Goal: Transaction & Acquisition: Purchase product/service

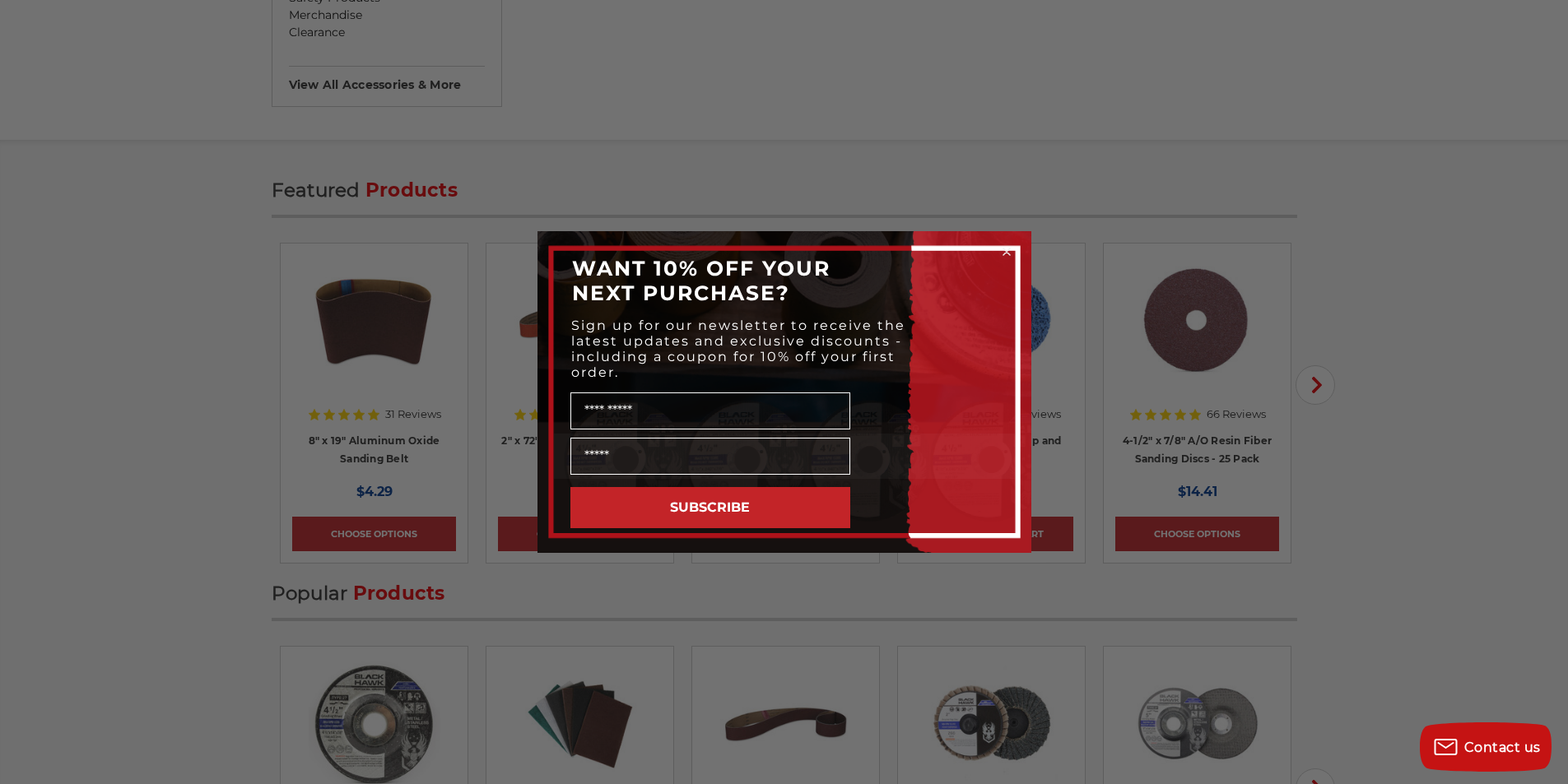
click at [1011, 256] on circle "Close dialog" at bounding box center [1006, 253] width 15 height 15
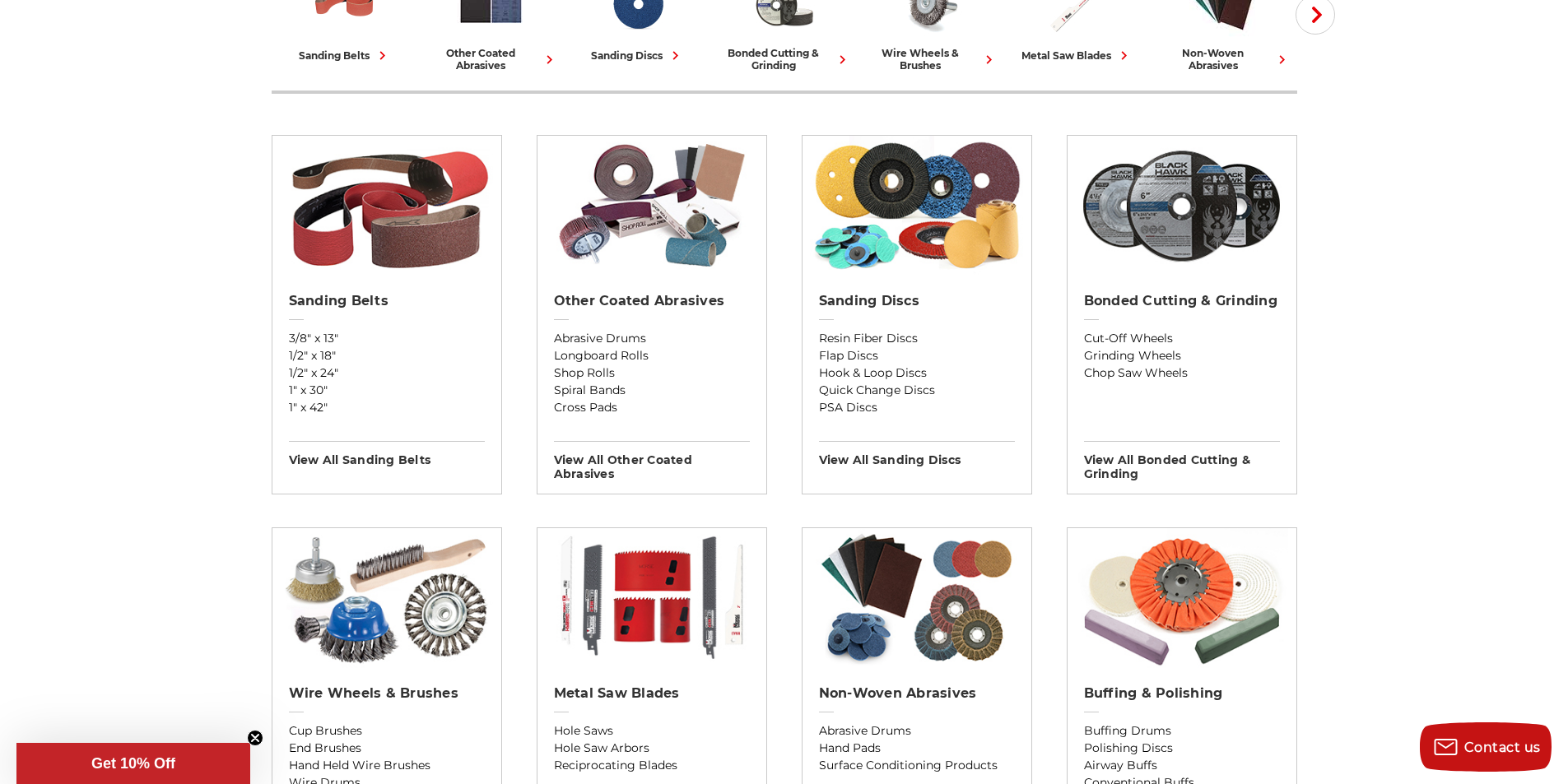
scroll to position [165, 0]
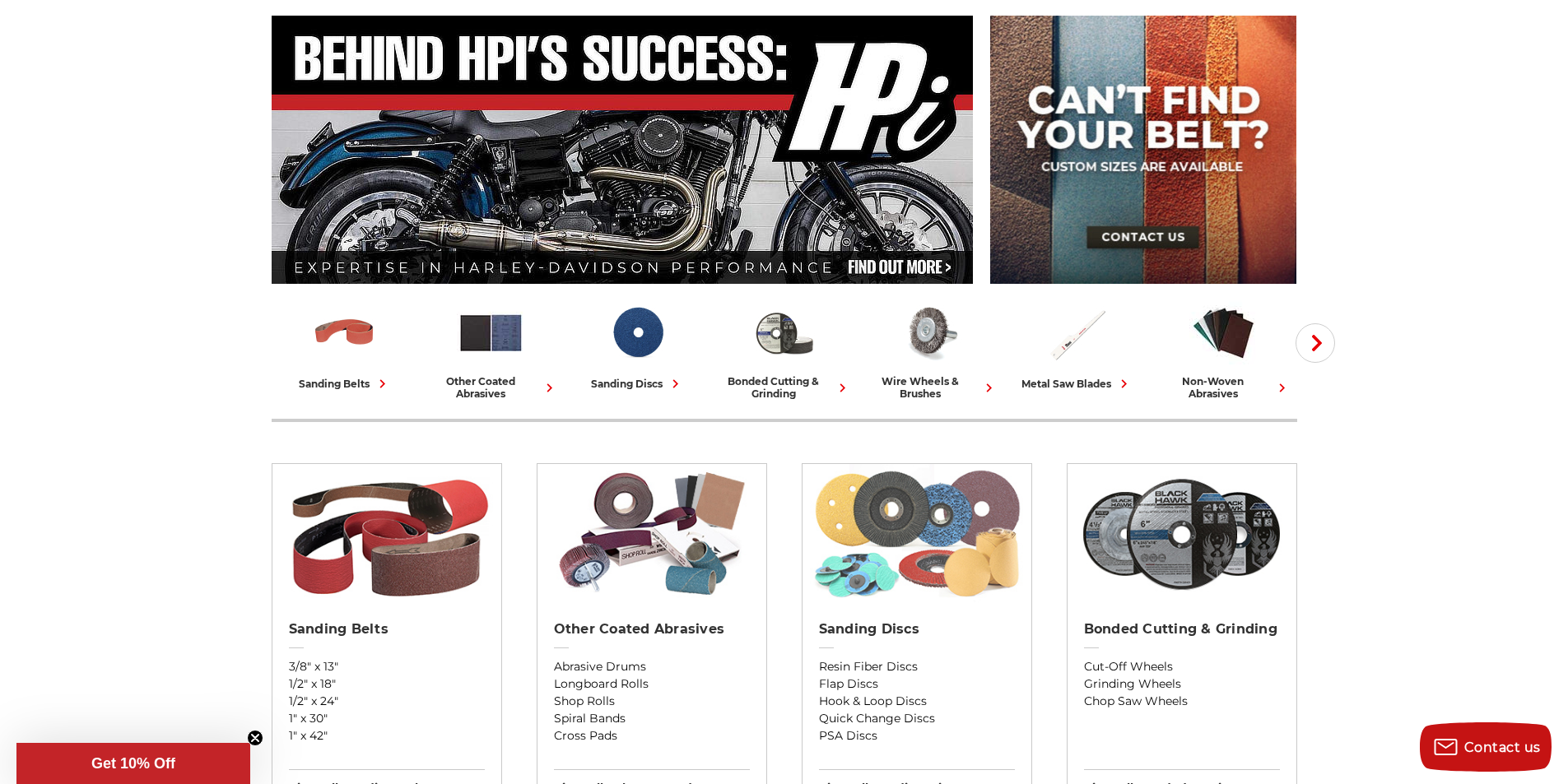
click at [928, 493] on img at bounding box center [916, 534] width 213 height 140
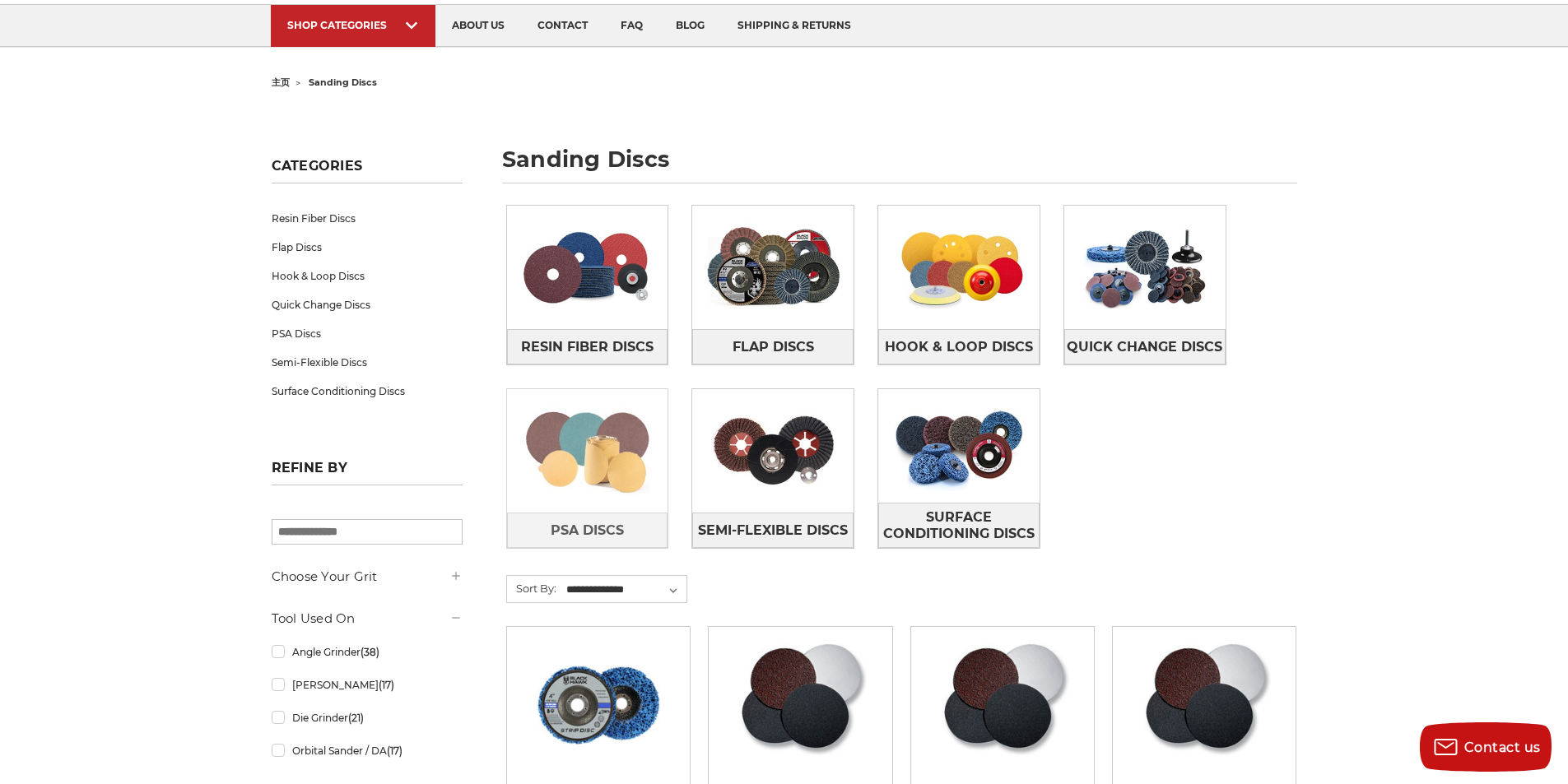
scroll to position [247, 0]
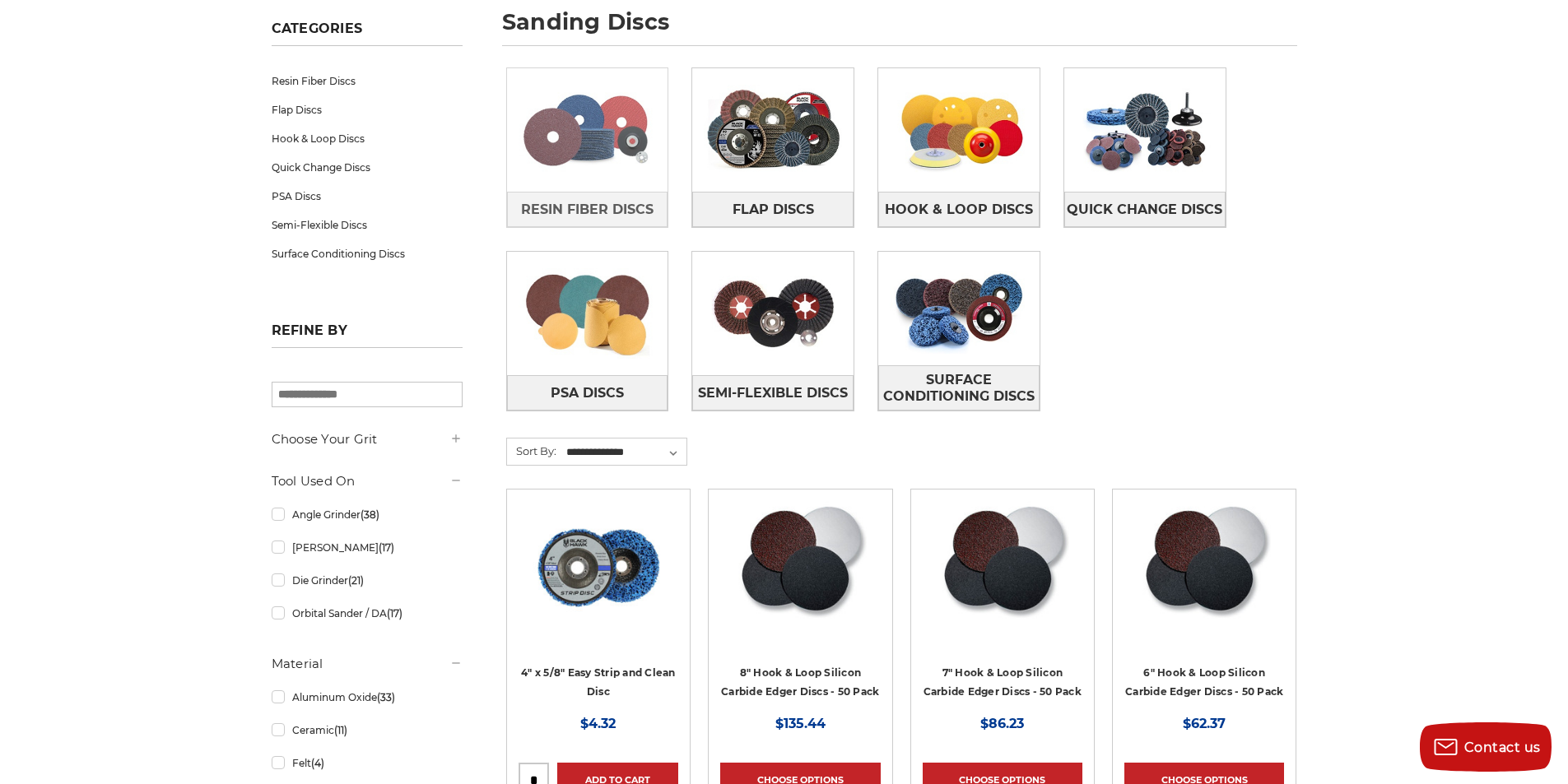
click at [589, 95] on img at bounding box center [587, 130] width 161 height 113
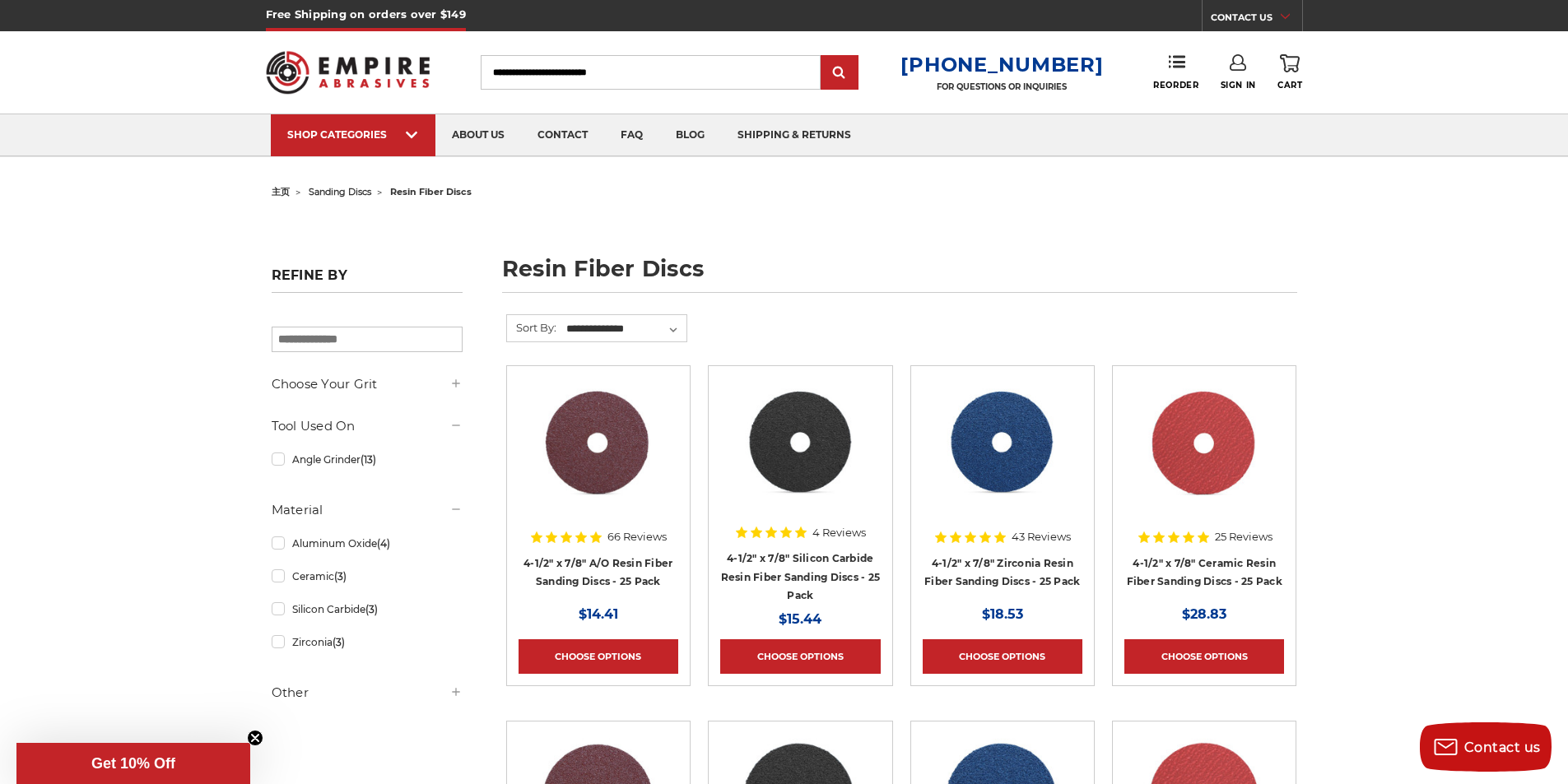
click at [637, 367] on article "66 Reviews 4-1/2" x 7/8" A/O Resin Fiber Sanding Discs - 25 Pack MSRP: Was: Now…" at bounding box center [598, 526] width 184 height 321
click at [601, 415] on img at bounding box center [598, 444] width 134 height 131
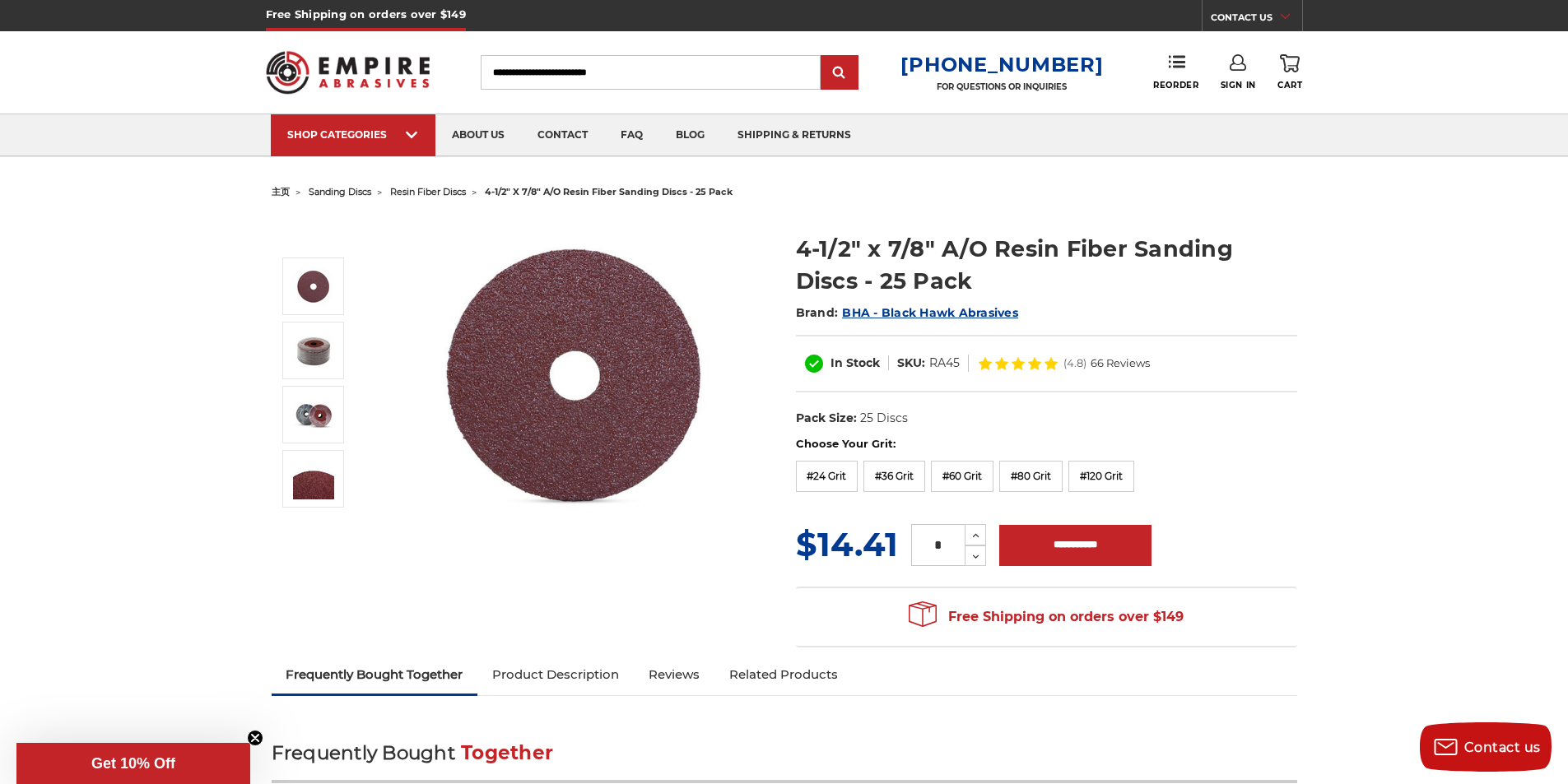
click at [415, 282] on img at bounding box center [577, 378] width 329 height 324
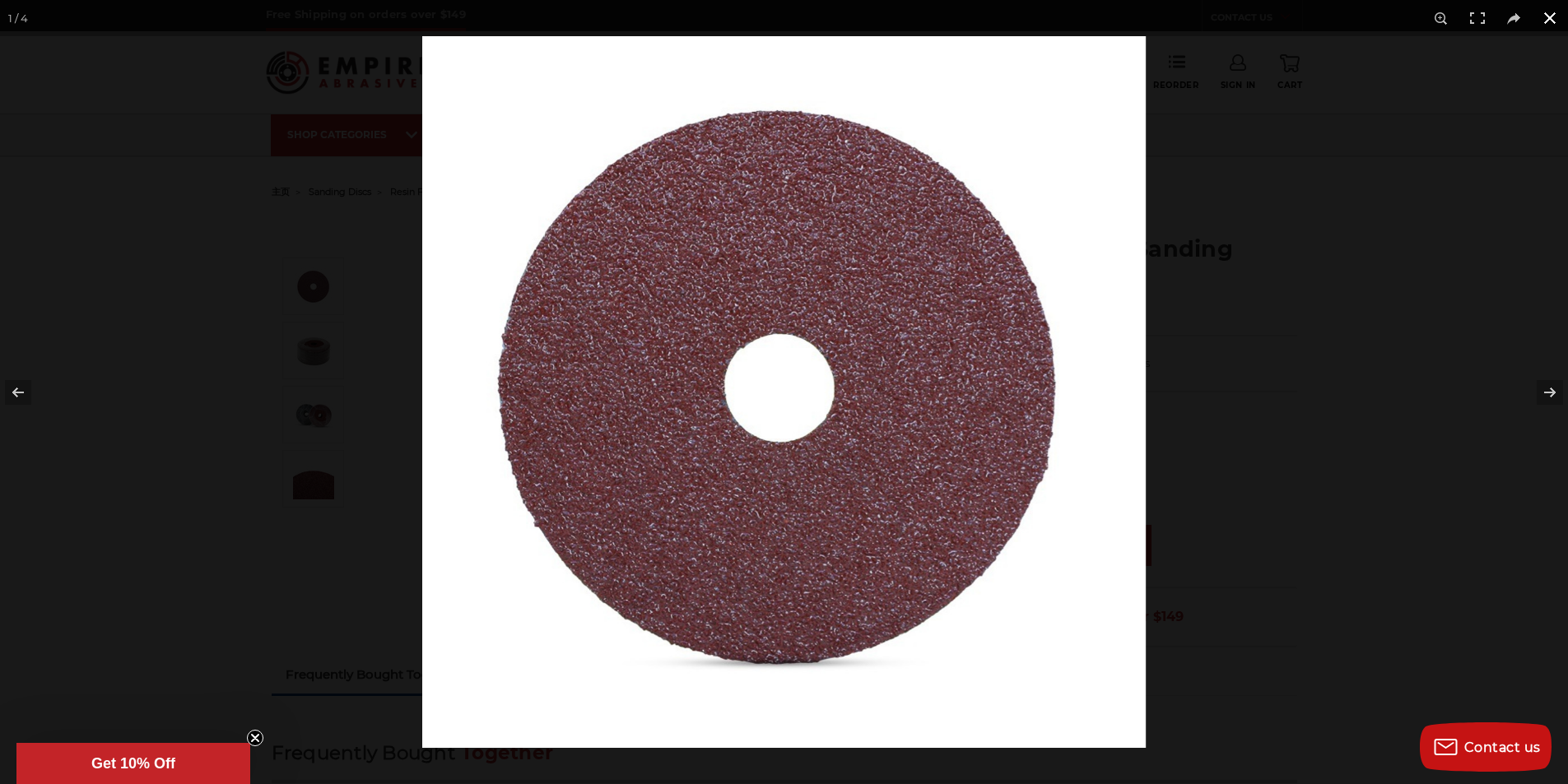
click at [145, 101] on div at bounding box center [784, 392] width 1568 height 784
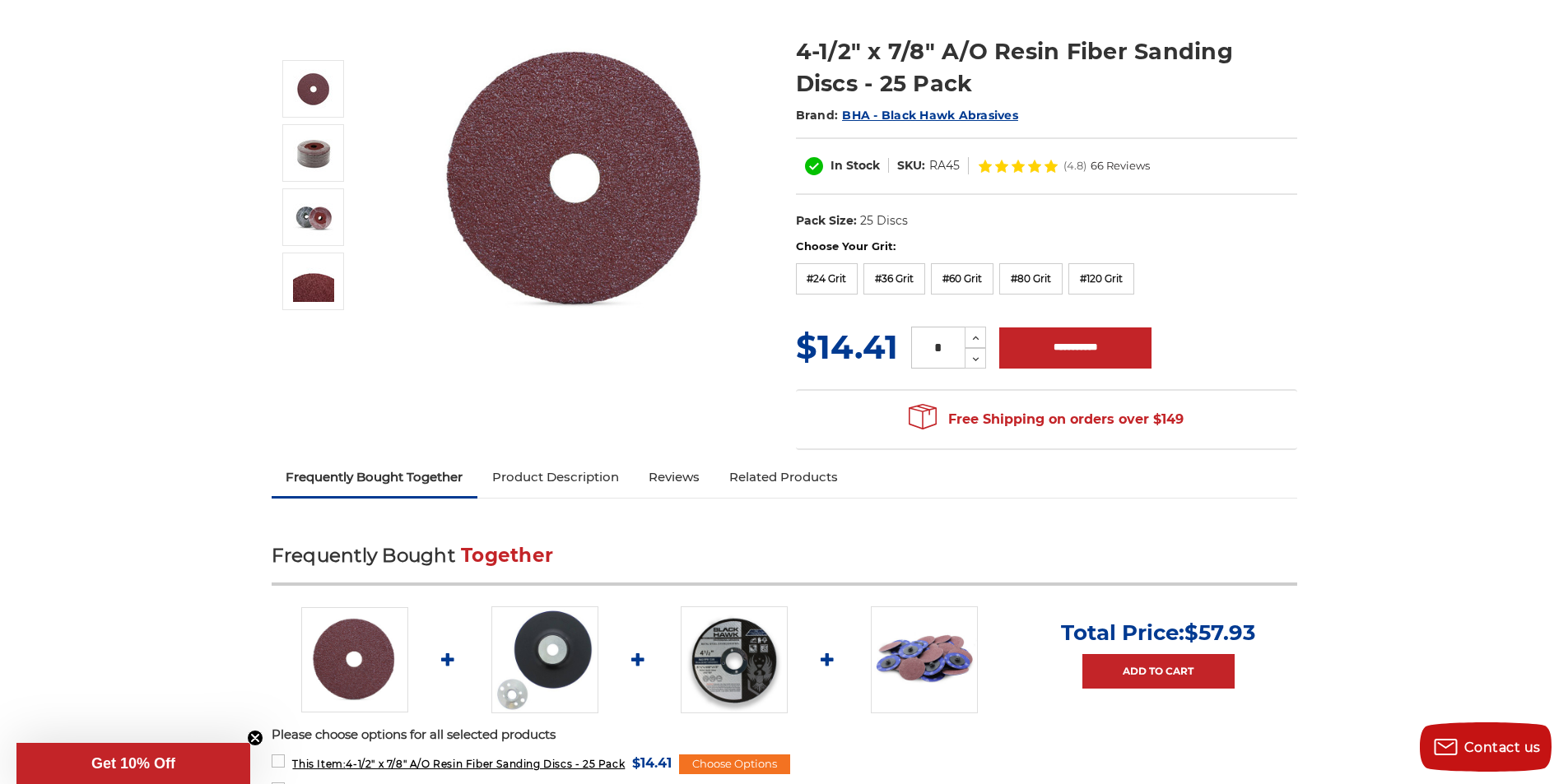
scroll to position [494, 0]
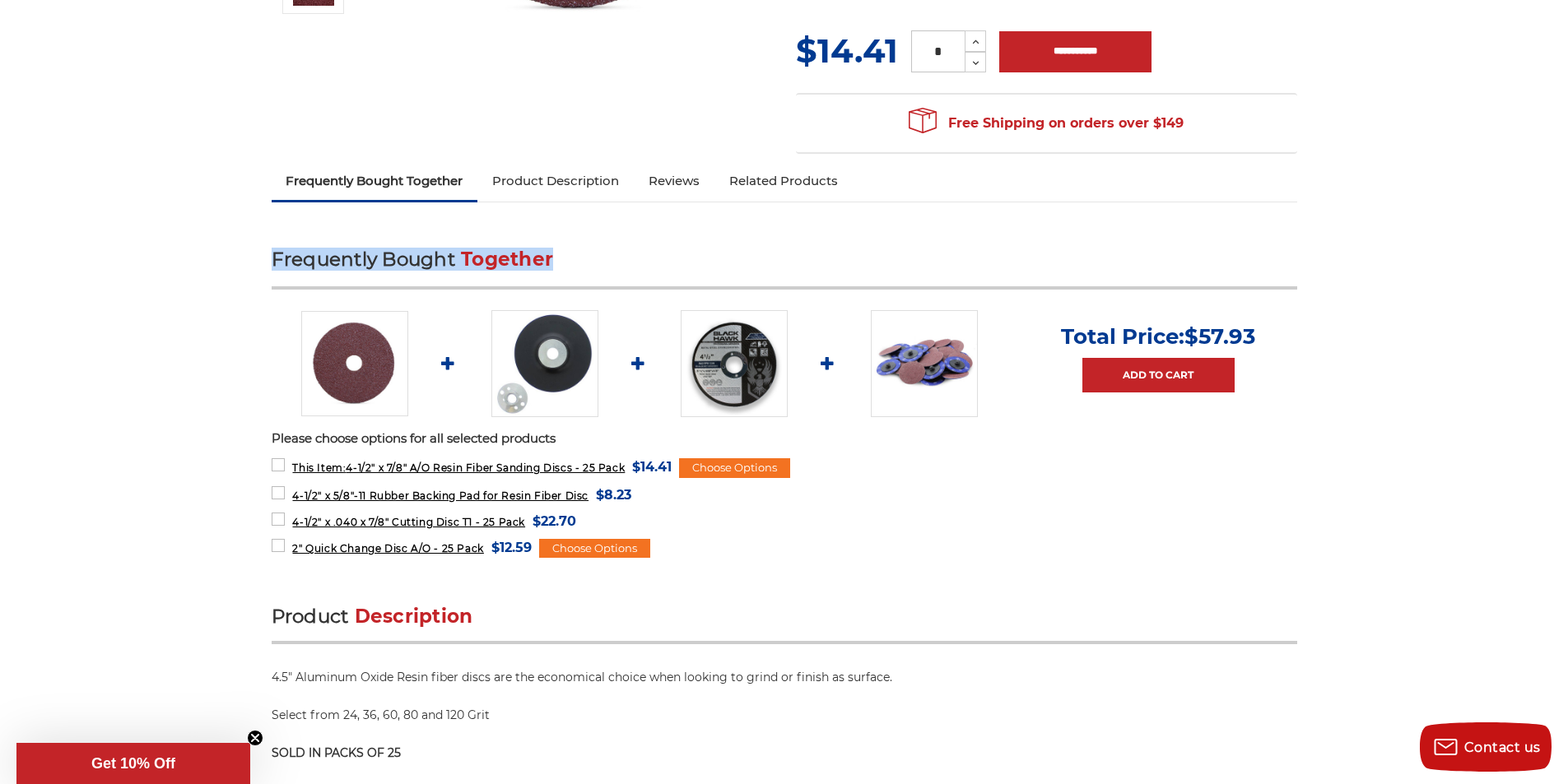
drag, startPoint x: 243, startPoint y: 271, endPoint x: 682, endPoint y: 228, distance: 441.1
copy h2 "Frequently Bought Together"
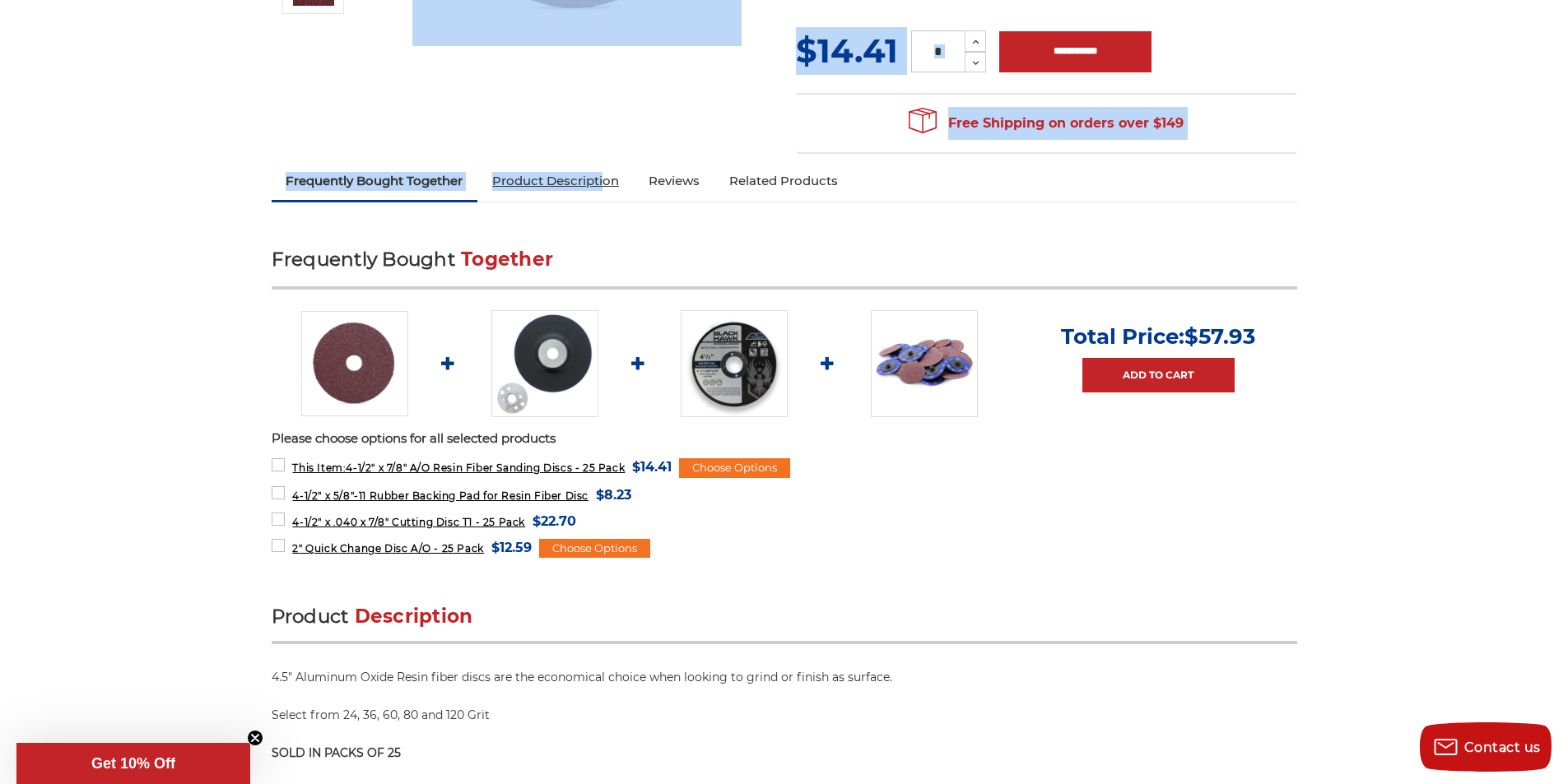
drag, startPoint x: 534, startPoint y: 163, endPoint x: 613, endPoint y: 177, distance: 80.2
drag, startPoint x: 489, startPoint y: 157, endPoint x: 637, endPoint y: 158, distance: 148.0
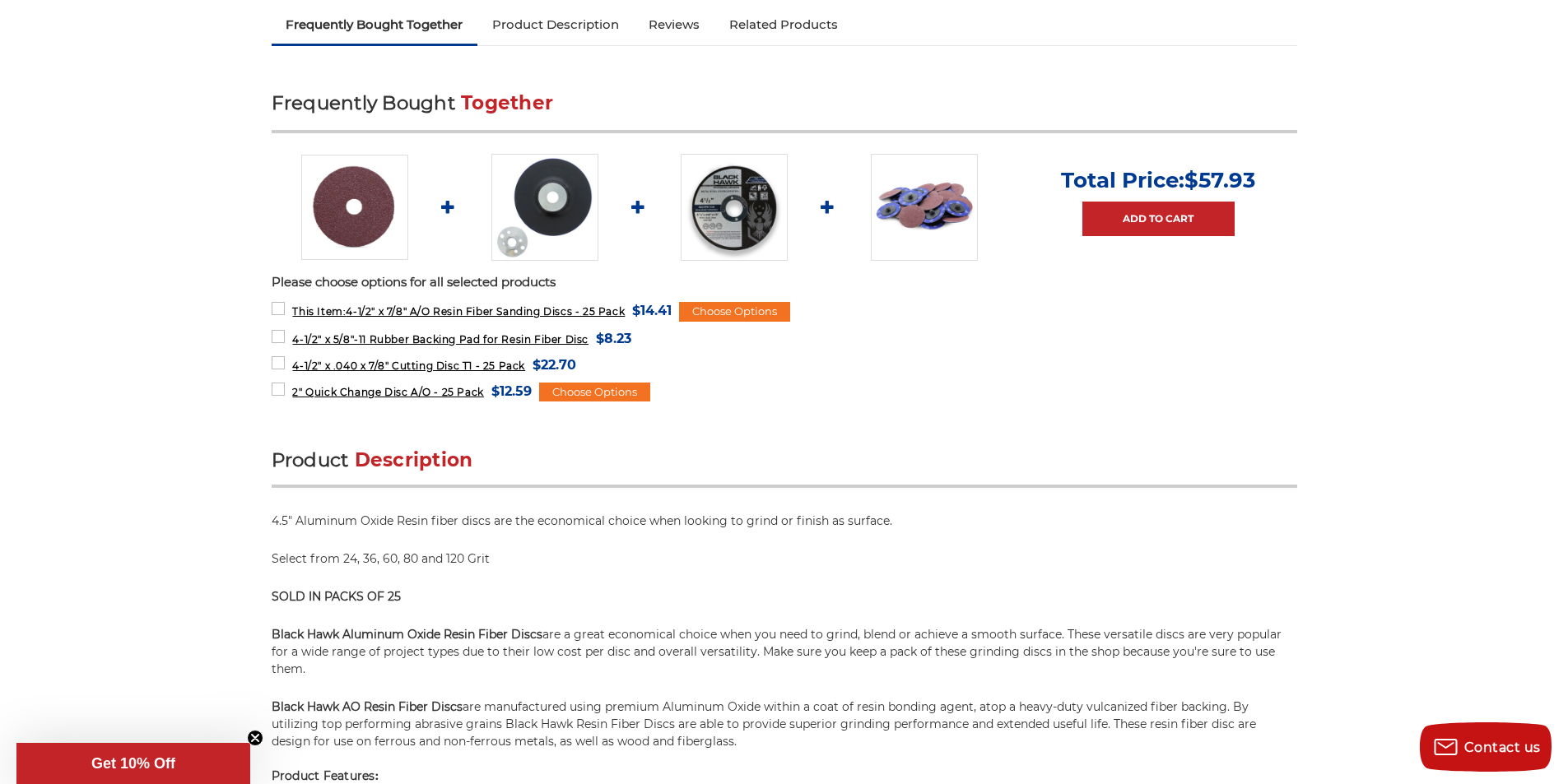
scroll to position [823, 0]
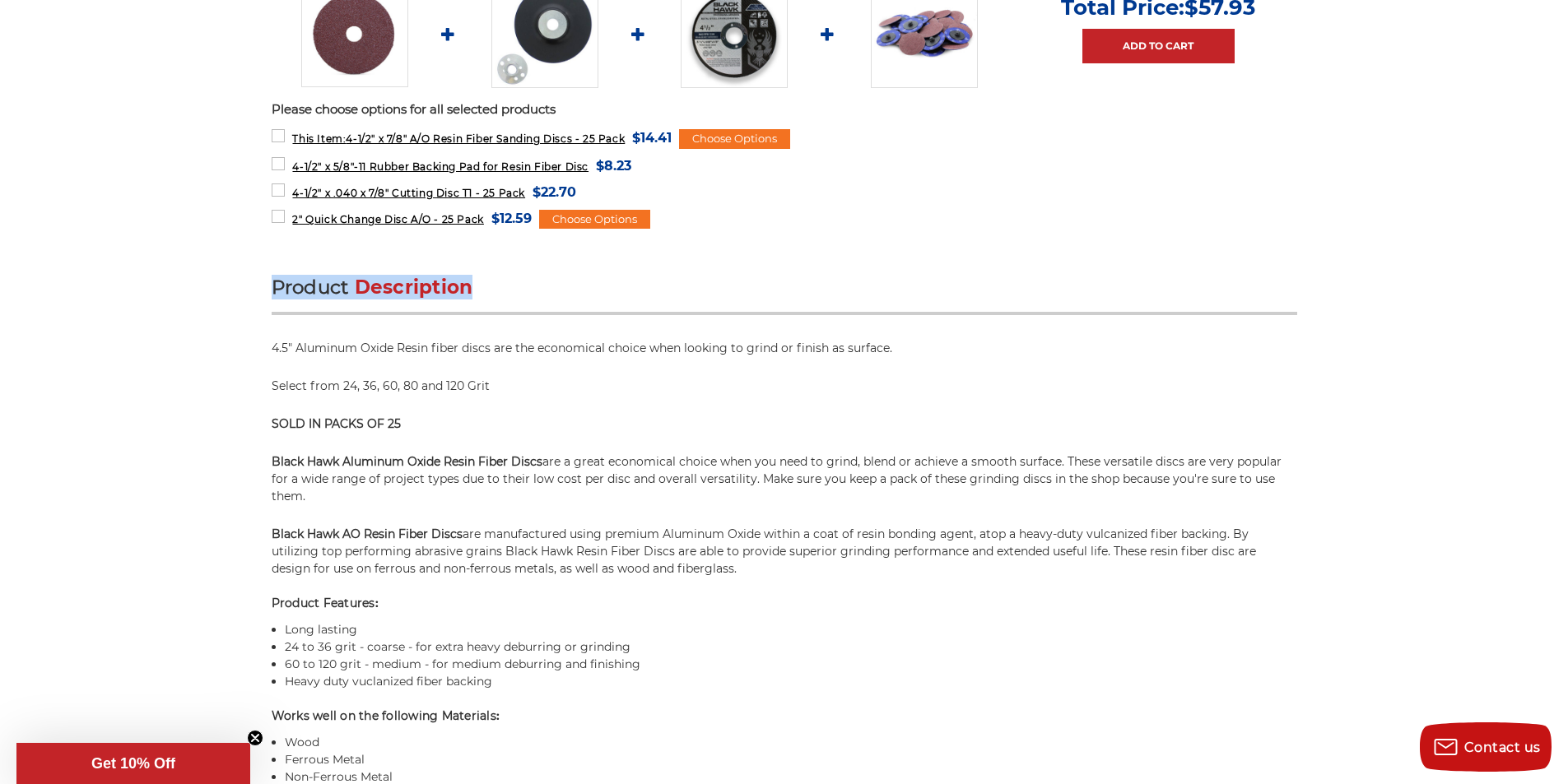
drag, startPoint x: 266, startPoint y: 280, endPoint x: 508, endPoint y: 279, distance: 242.0
copy h2 "Product Description"
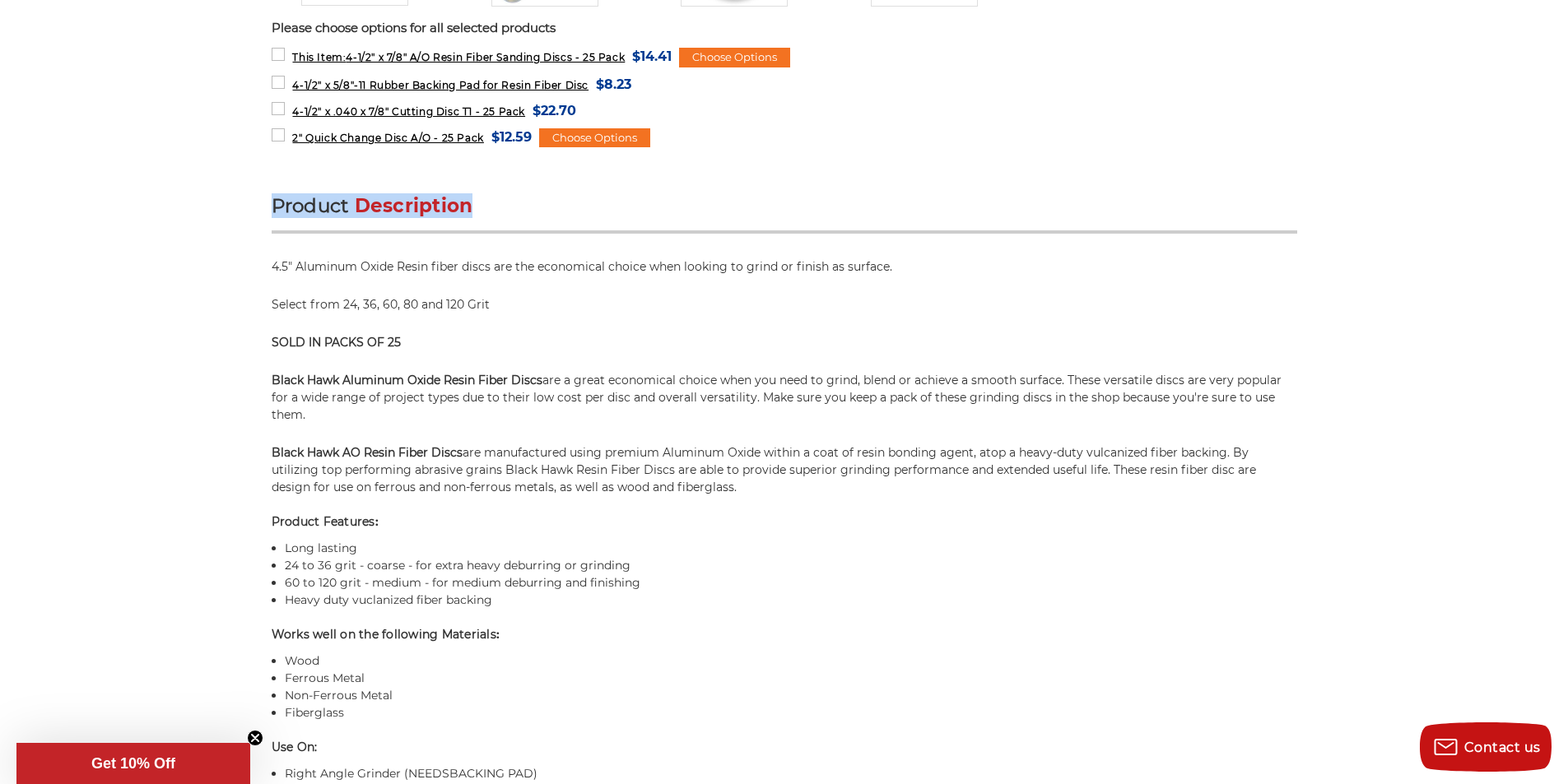
scroll to position [905, 0]
copy h2 "Product Description"
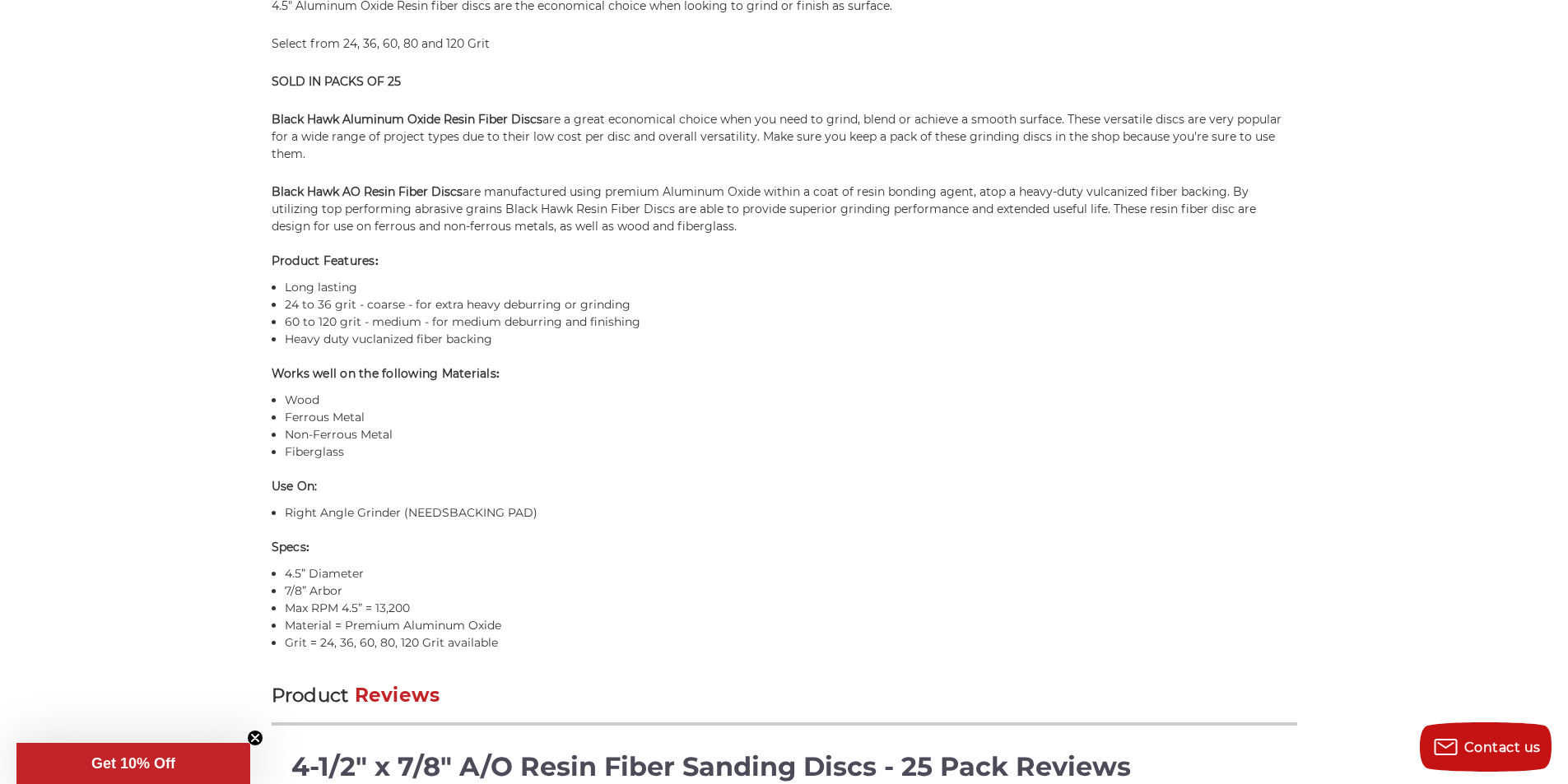
scroll to position [1399, 0]
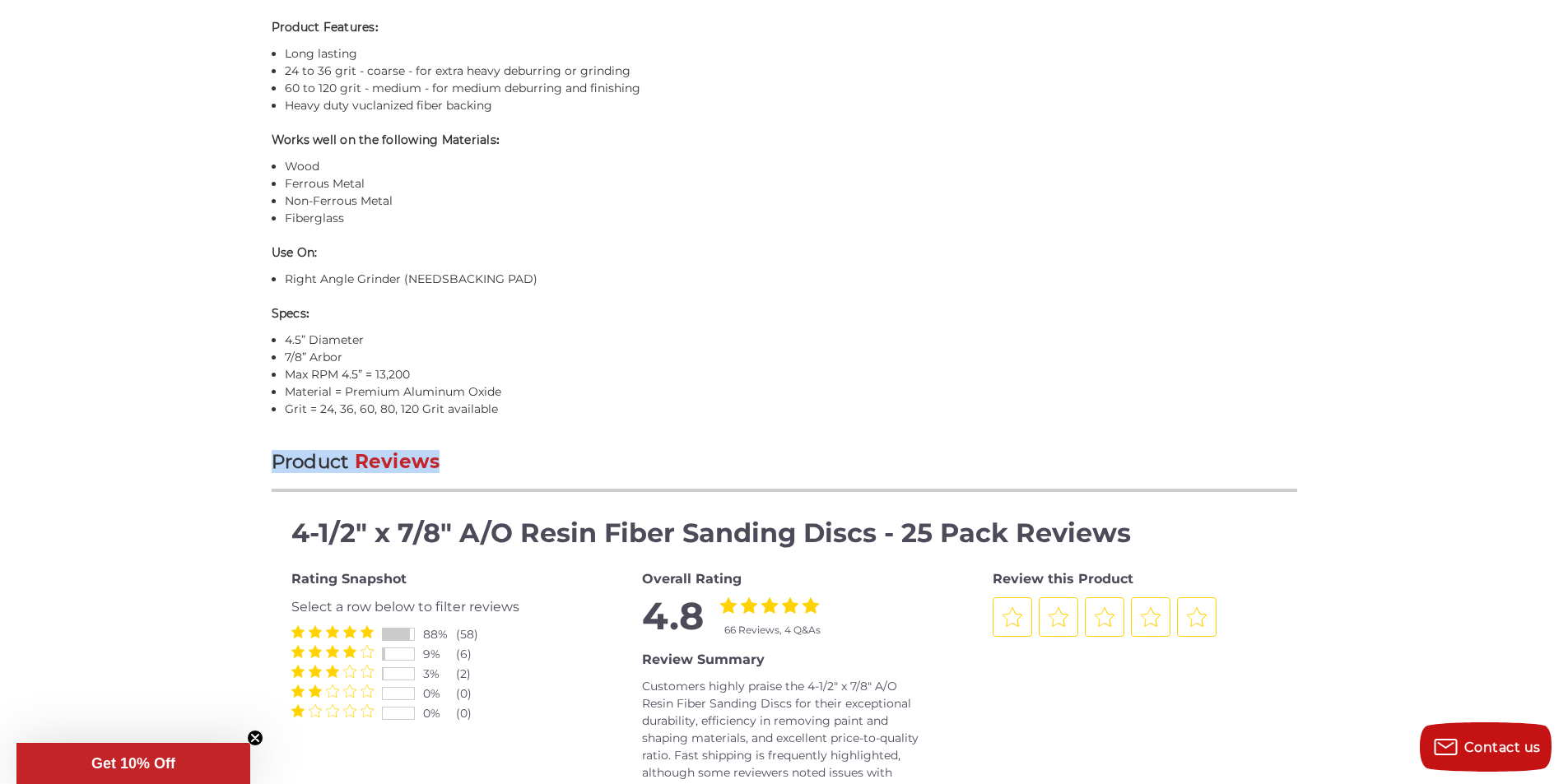
drag, startPoint x: 258, startPoint y: 461, endPoint x: 449, endPoint y: 459, distance: 191.0
copy h2 "Product Reviews"
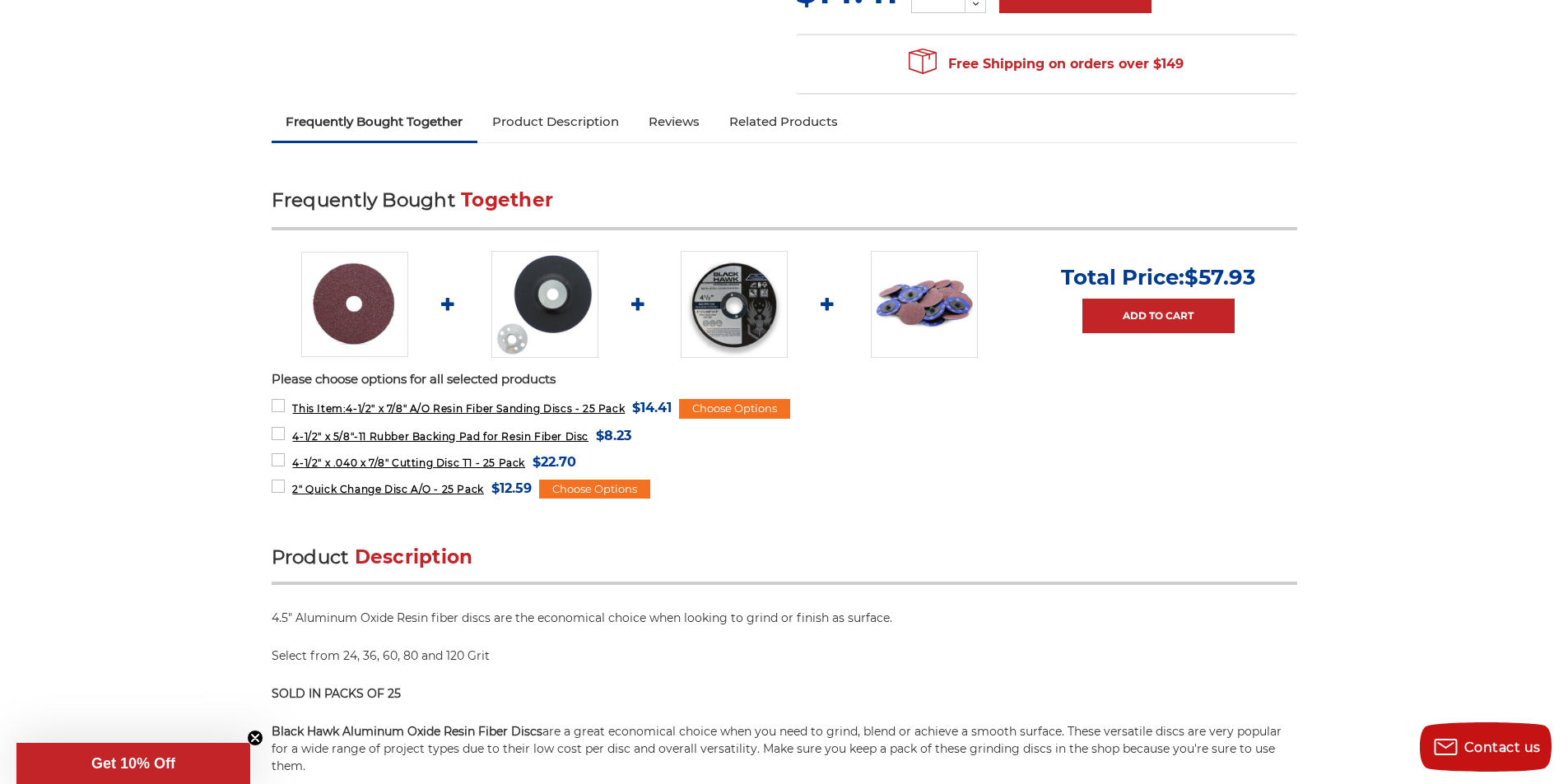
scroll to position [494, 0]
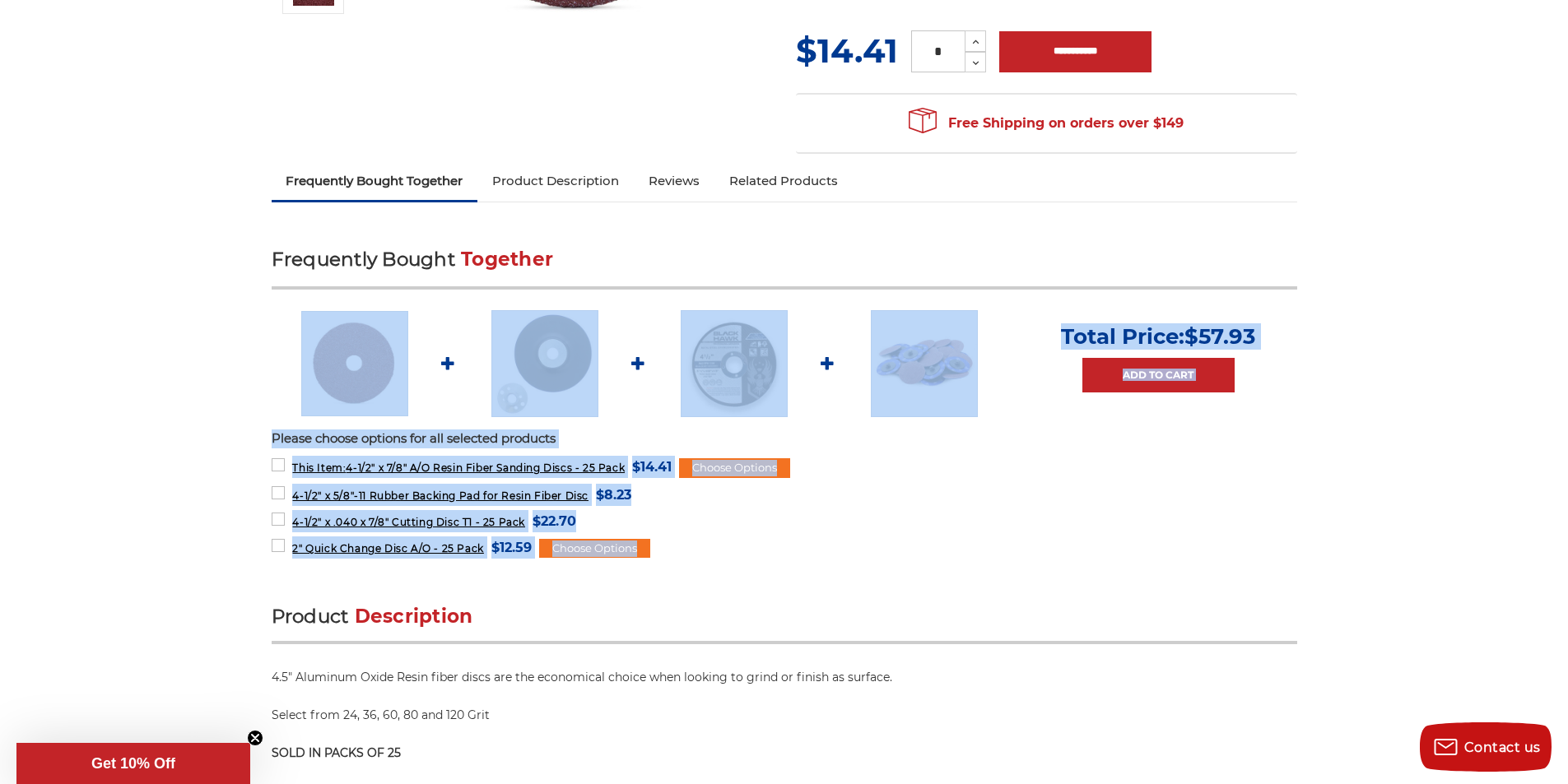
drag, startPoint x: 722, startPoint y: 551, endPoint x: 284, endPoint y: 301, distance: 504.3
click at [284, 301] on div "Frequently Bought Together Total Price: $57.93 Add to Cart Please choose option…" at bounding box center [784, 408] width 1025 height 326
click at [833, 520] on form "4-1/2" x .040 x 7/8" Cutting Disc T1 - 25 Pack MSRP: Was: Now: $22.70 (You save…" at bounding box center [784, 520] width 1025 height 20
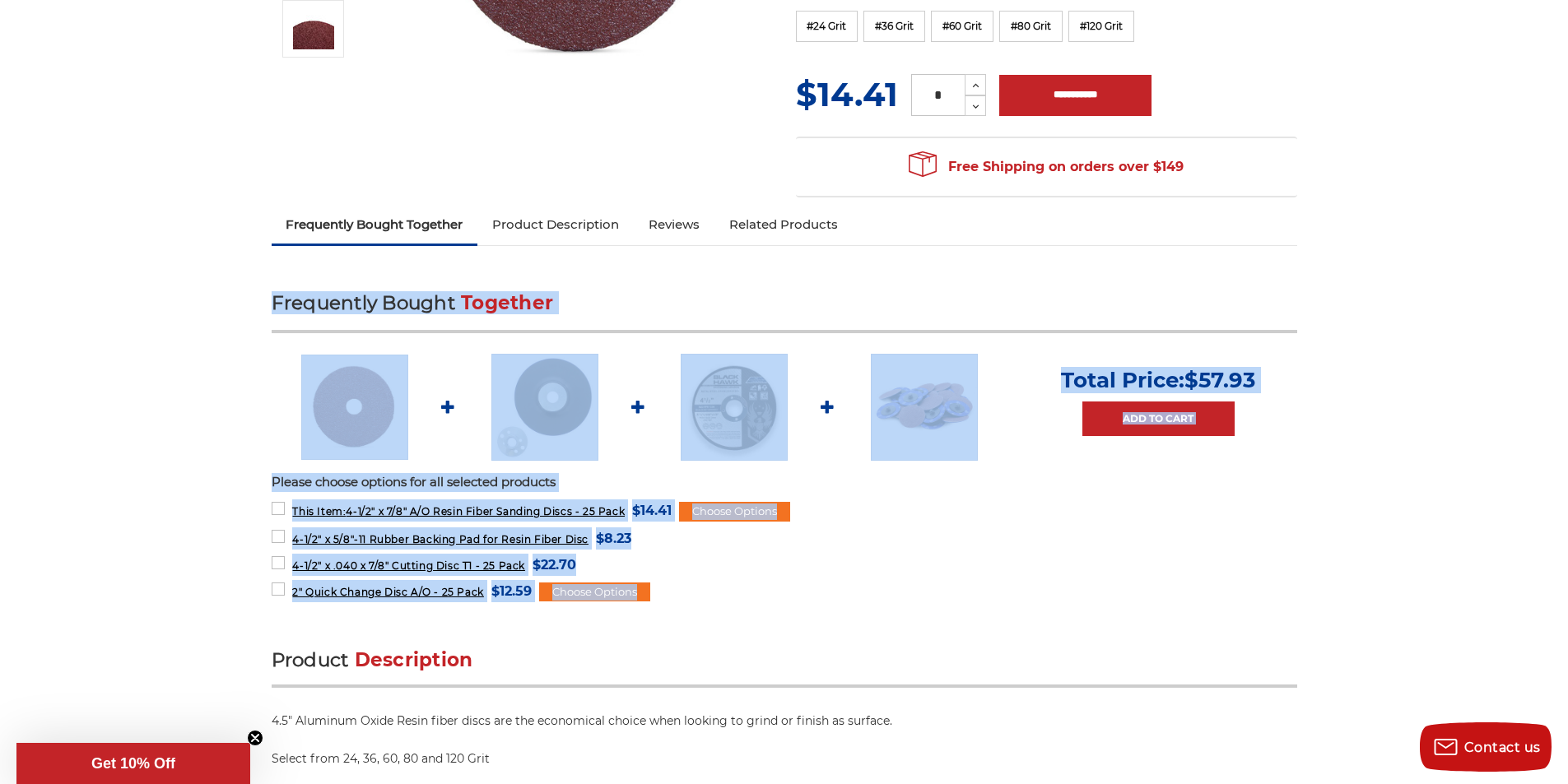
scroll to position [411, 0]
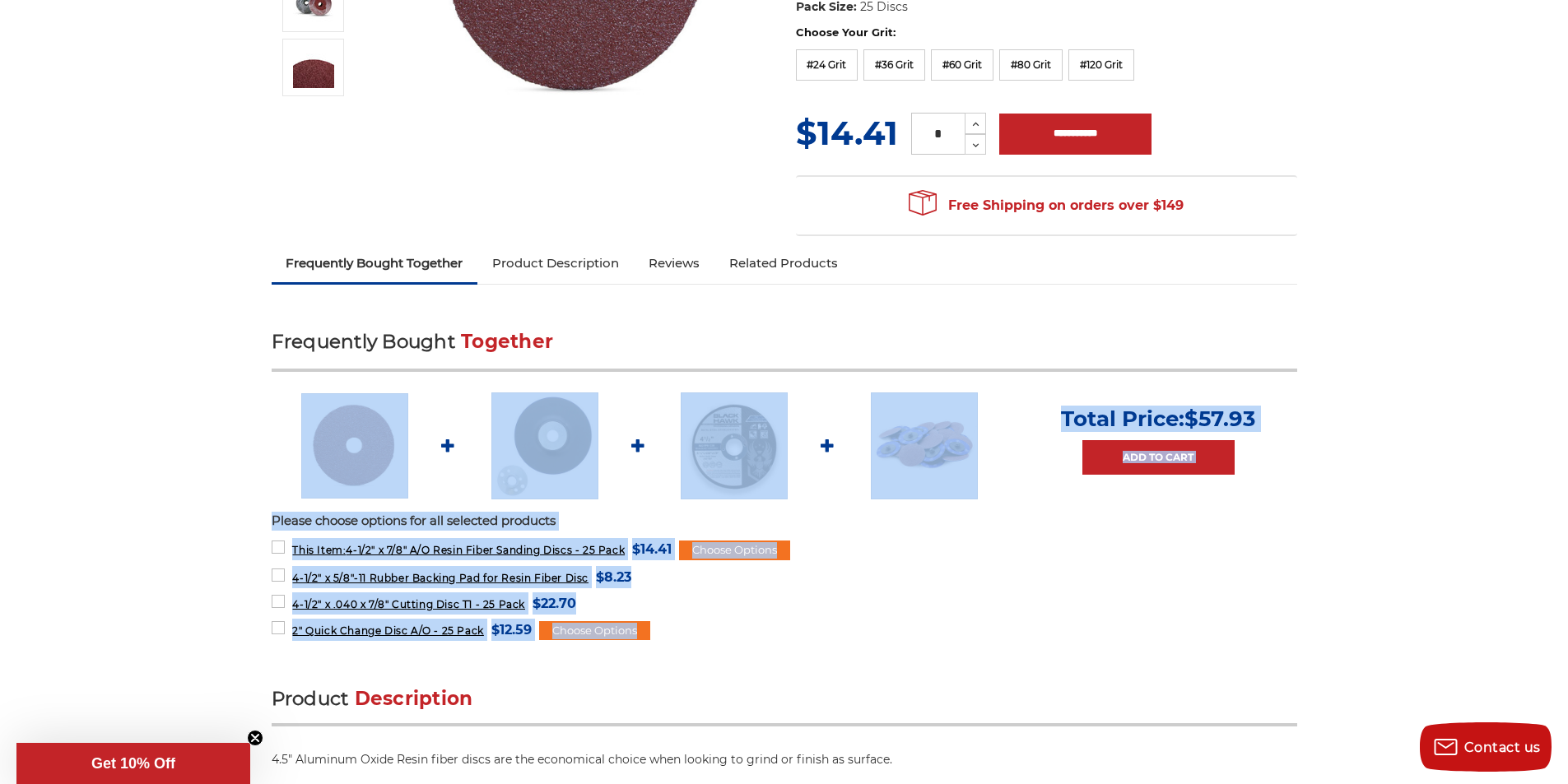
drag, startPoint x: 674, startPoint y: 557, endPoint x: 229, endPoint y: 471, distance: 453.2
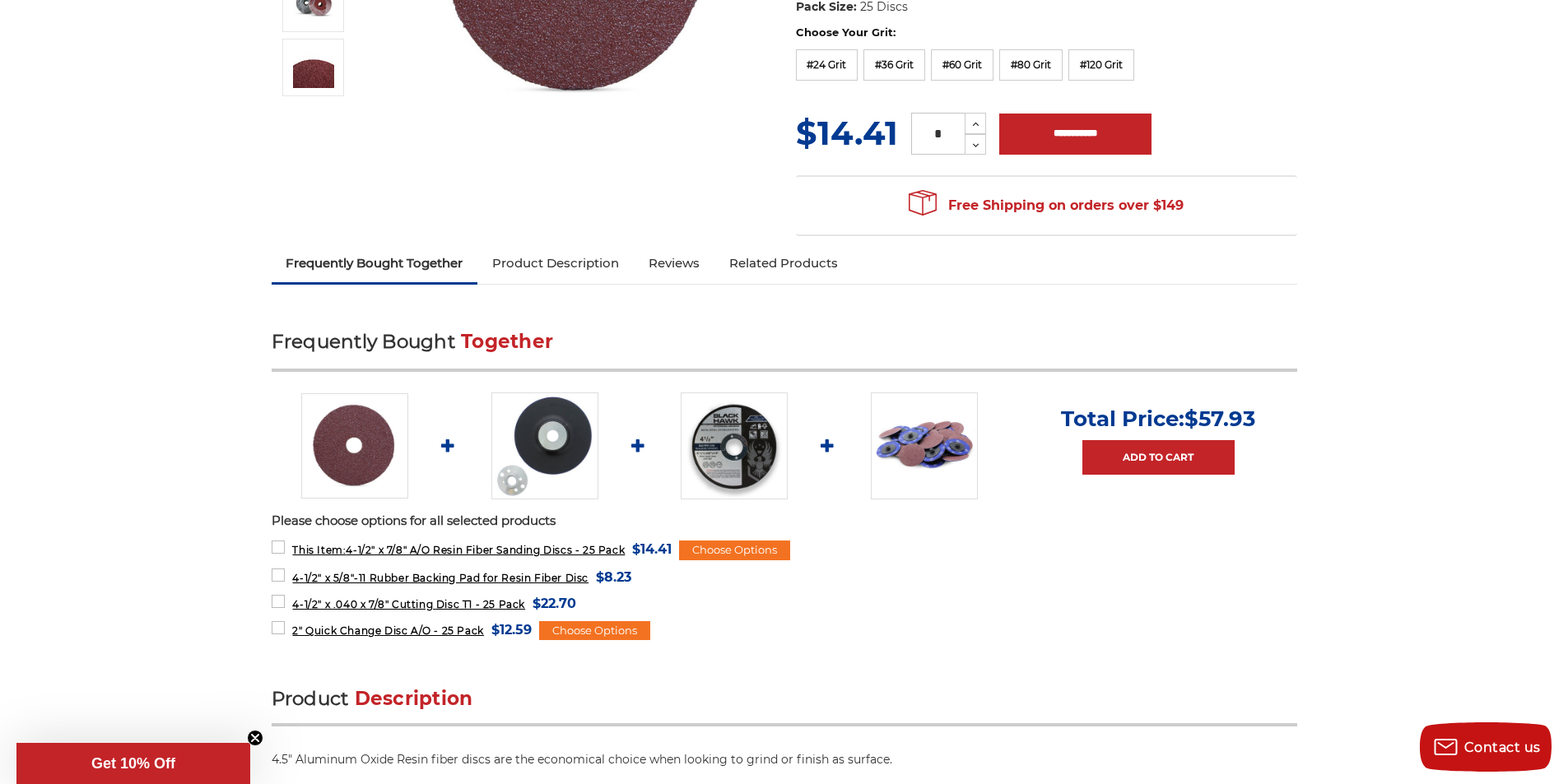
click at [744, 637] on form "2" Quick Change Disc A/O - 25 Pack MSRP: Was: Now: $12.59 (You save ) Choose Op…" at bounding box center [784, 630] width 1025 height 22
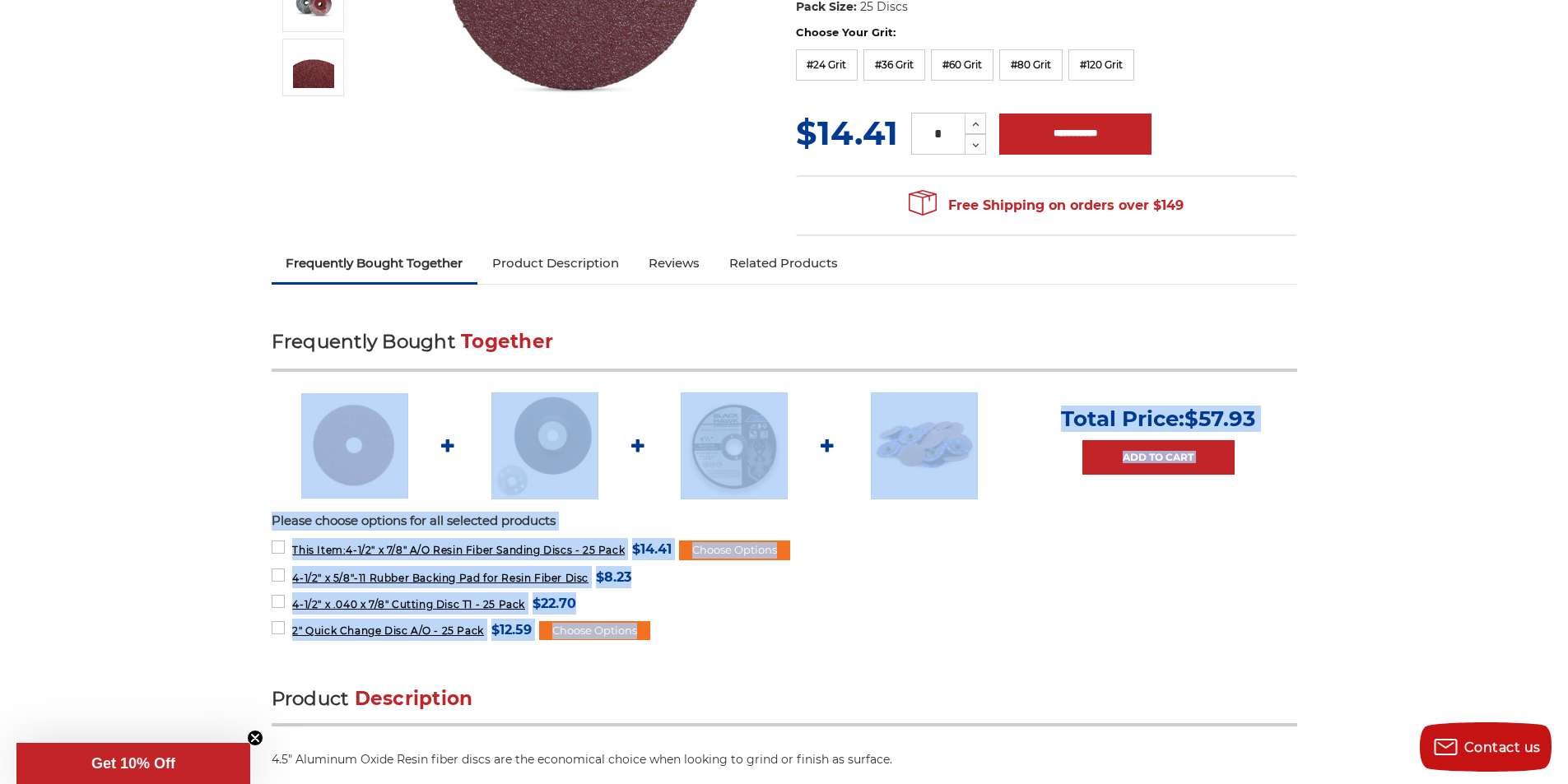
scroll to position [329, 0]
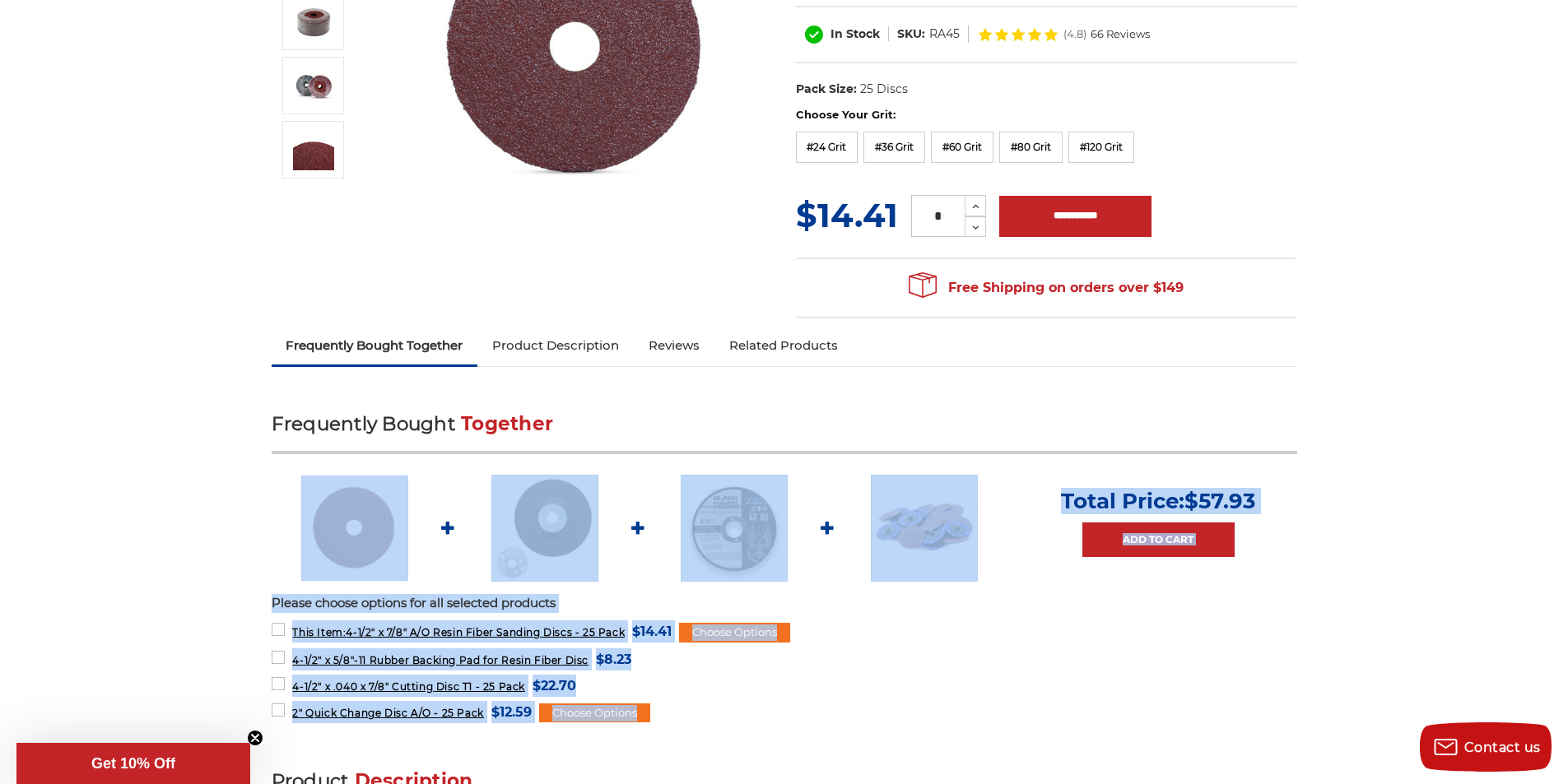
drag, startPoint x: 715, startPoint y: 637, endPoint x: 200, endPoint y: 485, distance: 537.0
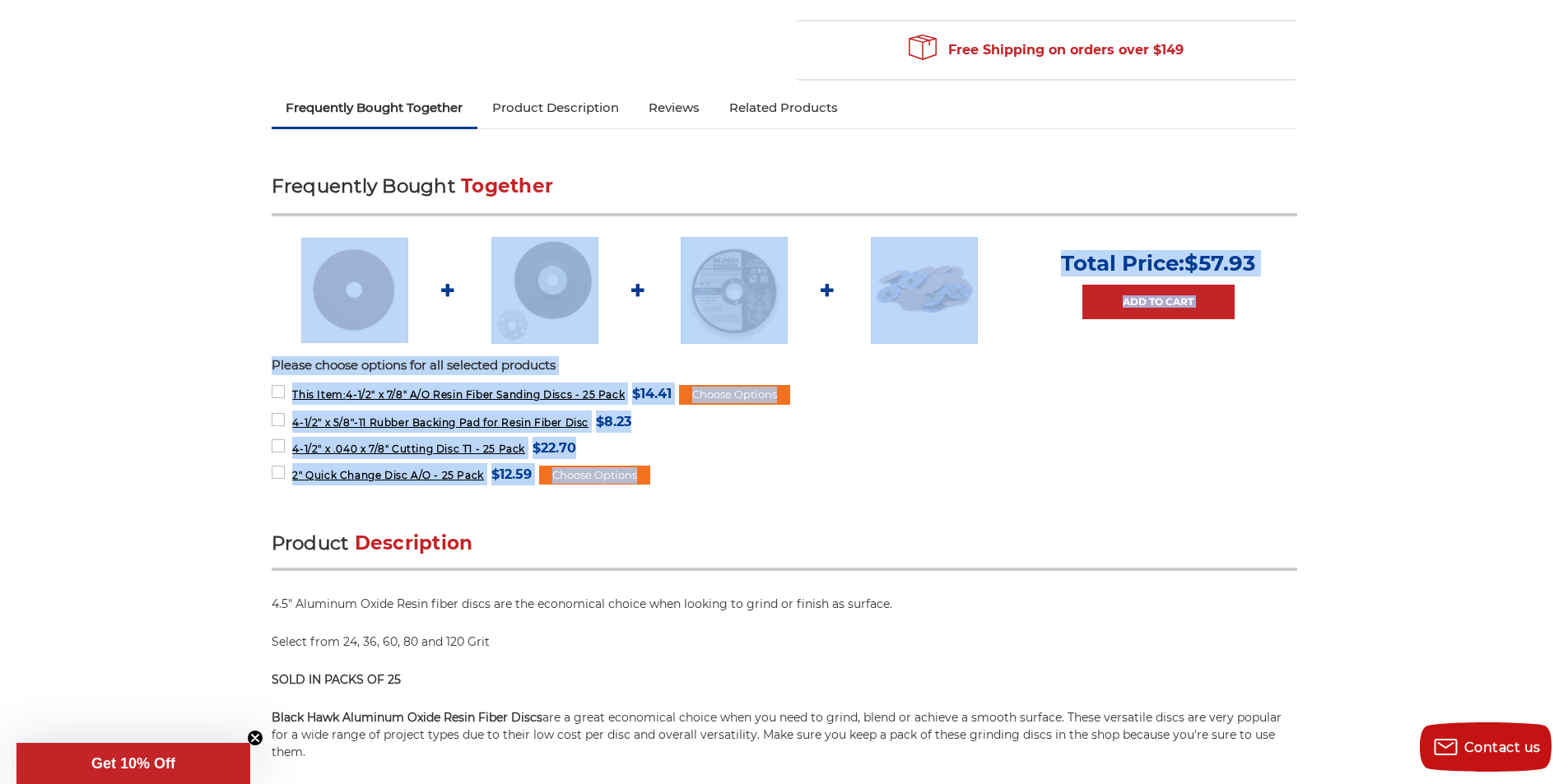
scroll to position [576, 0]
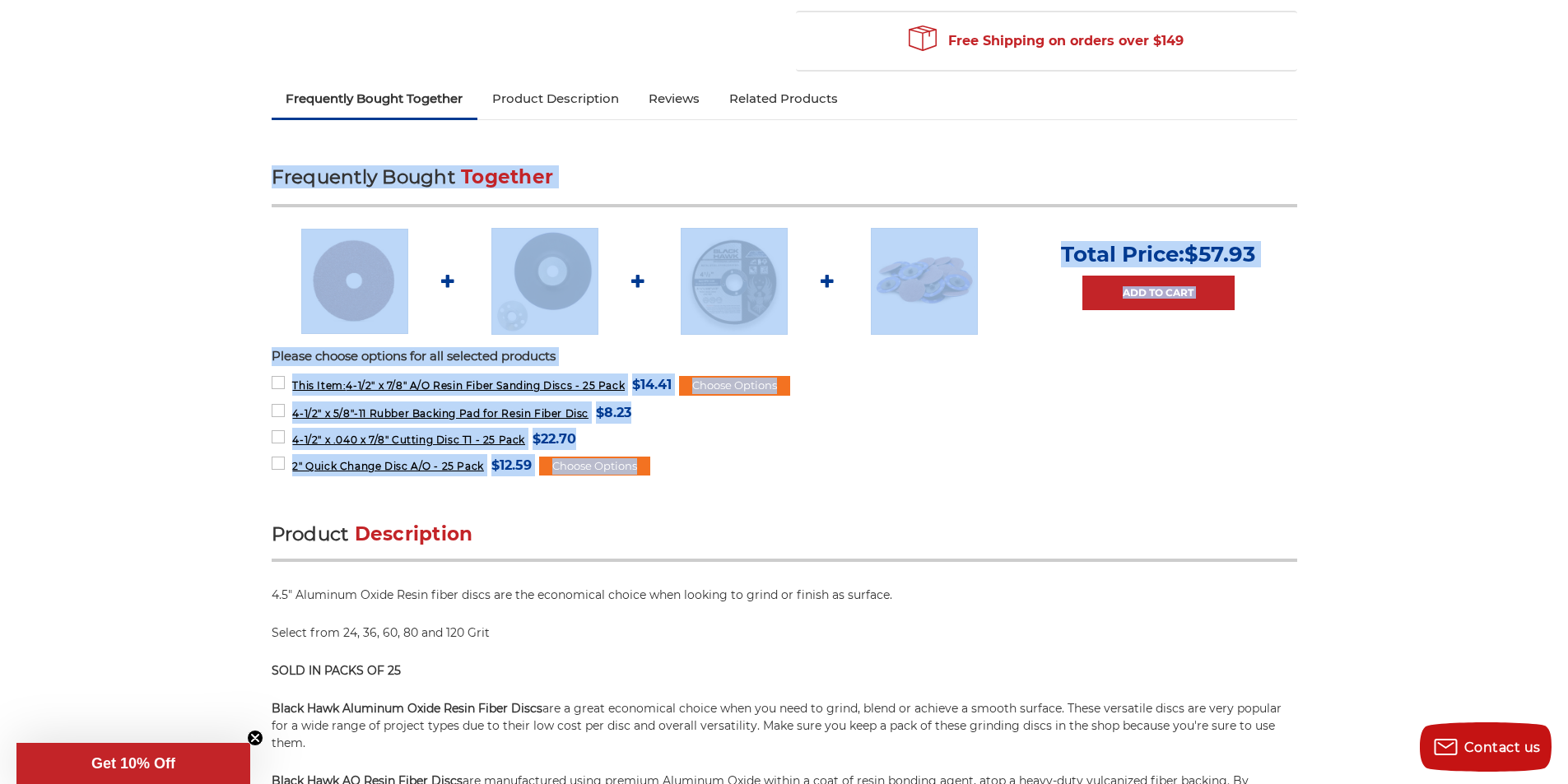
drag, startPoint x: 258, startPoint y: 152, endPoint x: 747, endPoint y: 463, distance: 579.5
copy div "Frequently Bought Together Total Price: $57.93 Add to Cart Please choose option…"
click at [958, 443] on form "4-1/2" x .040 x 7/8" Cutting Disc T1 - 25 Pack MSRP: Was: Now: $22.70 (You save…" at bounding box center [784, 438] width 1025 height 20
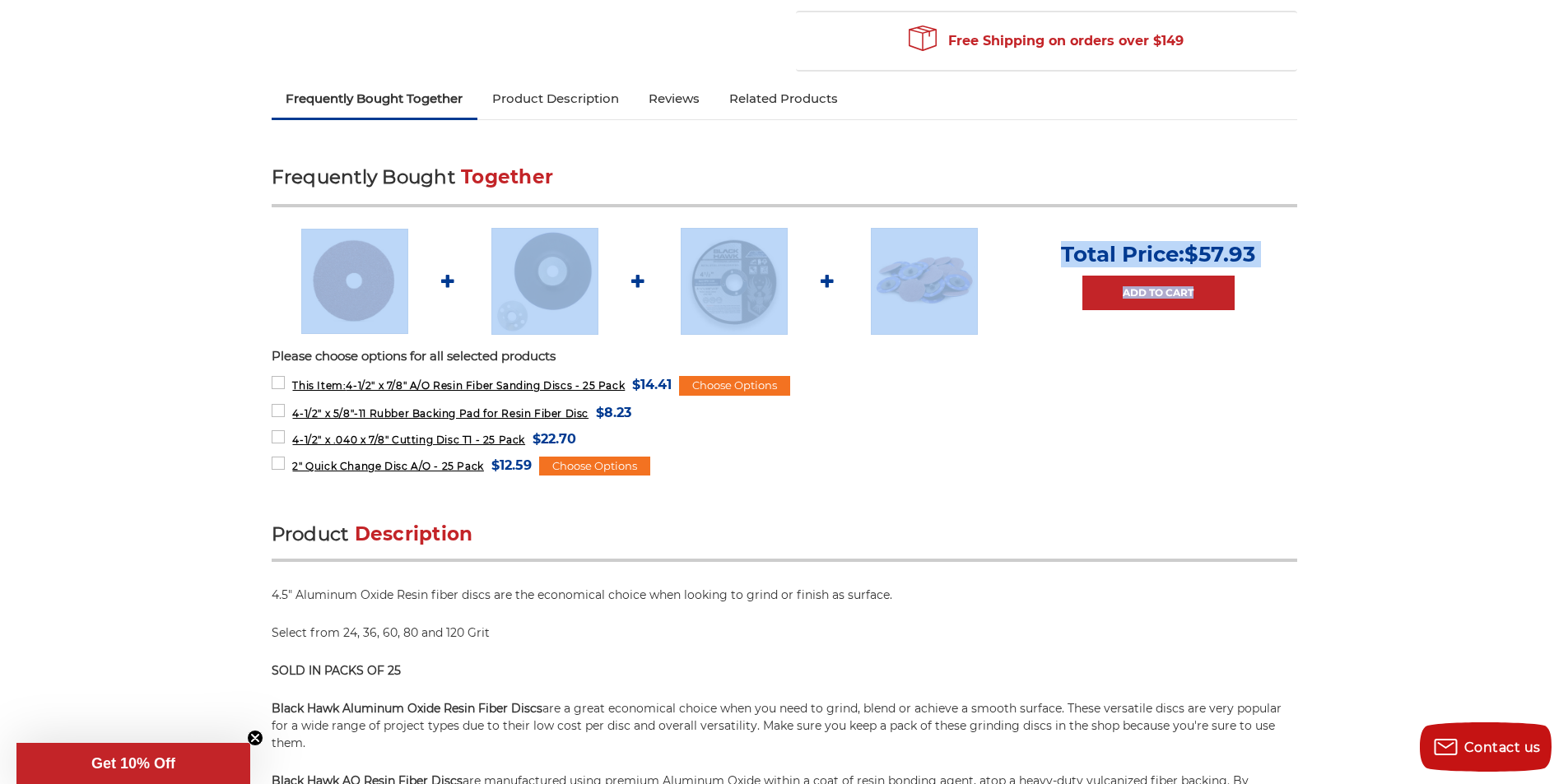
drag, startPoint x: 247, startPoint y: 270, endPoint x: 1240, endPoint y: 304, distance: 993.6
copy ul "Total Price: $57.93 Add to Cart"
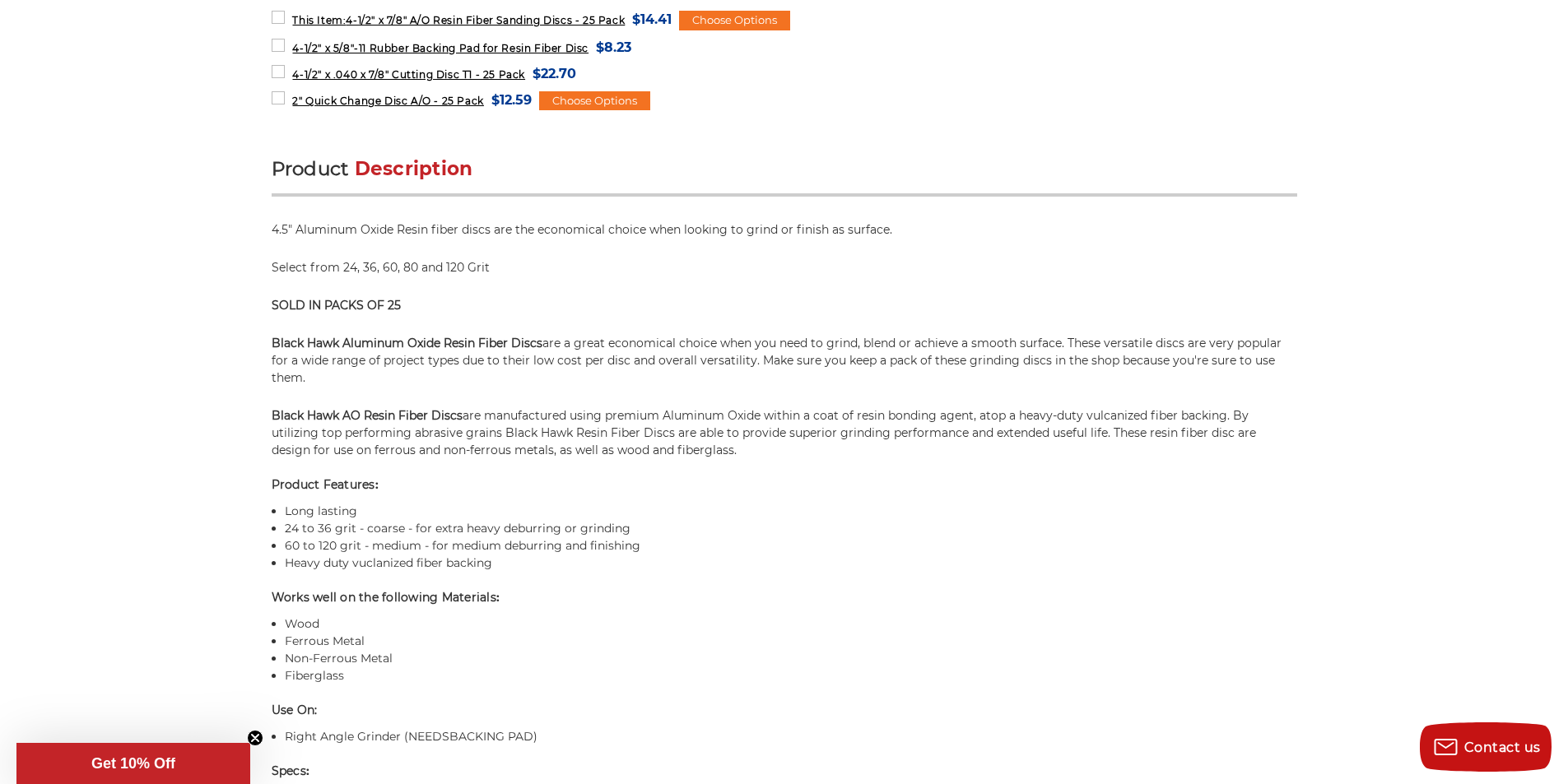
scroll to position [905, 0]
